Goal: Task Accomplishment & Management: Manage account settings

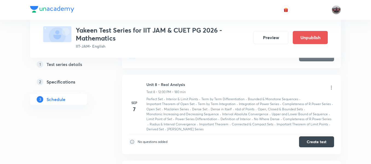
scroll to position [852, 0]
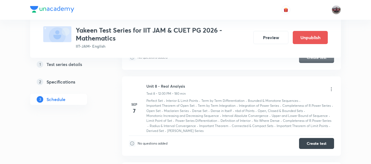
click at [331, 87] on icon at bounding box center [331, 89] width 5 height 5
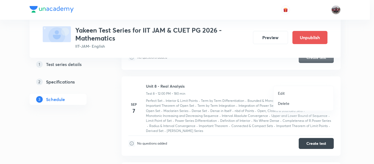
click at [281, 93] on p "Edit" at bounding box center [281, 93] width 7 height 6
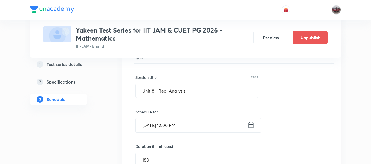
scroll to position [685, 0]
click at [252, 122] on icon at bounding box center [251, 126] width 7 height 8
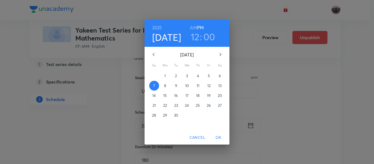
click at [189, 87] on p "10" at bounding box center [187, 85] width 4 height 5
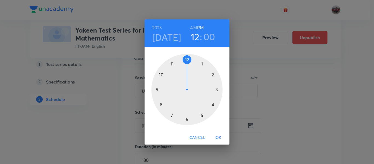
click at [218, 137] on span "OK" at bounding box center [218, 137] width 13 height 7
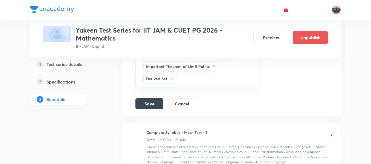
scroll to position [1086, 0]
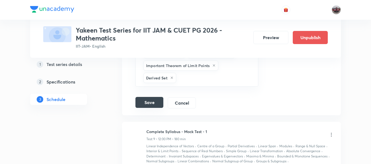
click at [147, 97] on button "Save" at bounding box center [150, 102] width 28 height 11
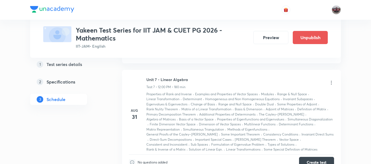
scroll to position [562, 0]
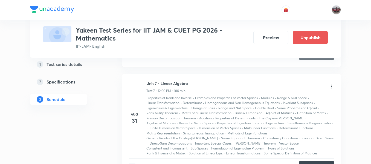
click at [332, 84] on icon at bounding box center [331, 86] width 5 height 5
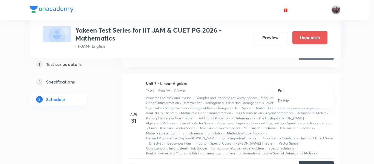
click at [280, 89] on p "Edit" at bounding box center [281, 91] width 7 height 6
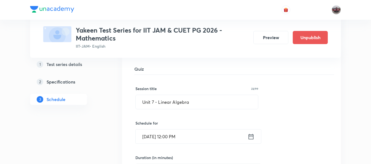
click at [251, 133] on icon at bounding box center [251, 137] width 7 height 8
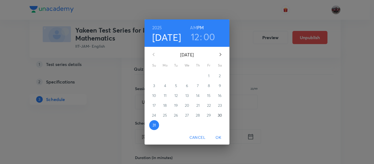
click at [220, 53] on icon "button" at bounding box center [220, 54] width 7 height 7
click at [153, 85] on span "7" at bounding box center [154, 85] width 10 height 5
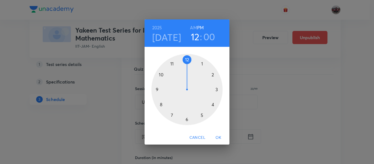
click at [221, 137] on span "OK" at bounding box center [218, 137] width 13 height 7
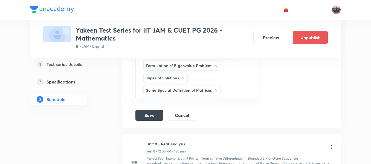
scroll to position [1208, 0]
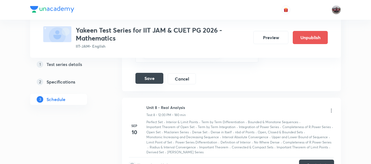
click at [154, 73] on button "Save" at bounding box center [150, 78] width 28 height 11
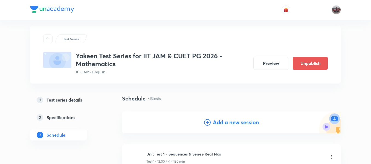
scroll to position [0, 0]
